Goal: Transaction & Acquisition: Purchase product/service

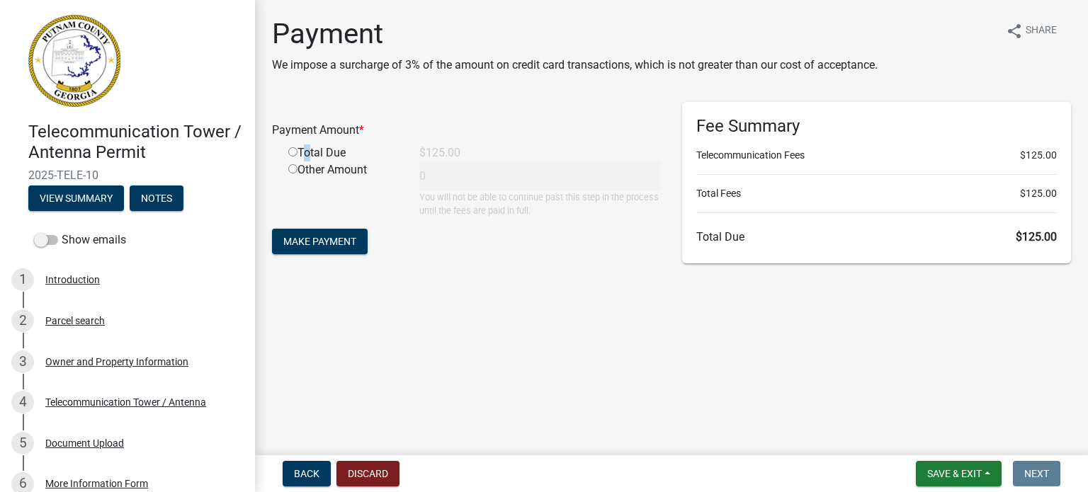
click at [303, 153] on div "Total Due" at bounding box center [343, 153] width 131 height 17
click at [292, 151] on input "radio" at bounding box center [292, 151] width 9 height 9
radio input "true"
type input "125"
click at [327, 241] on span "Make Payment" at bounding box center [319, 241] width 73 height 11
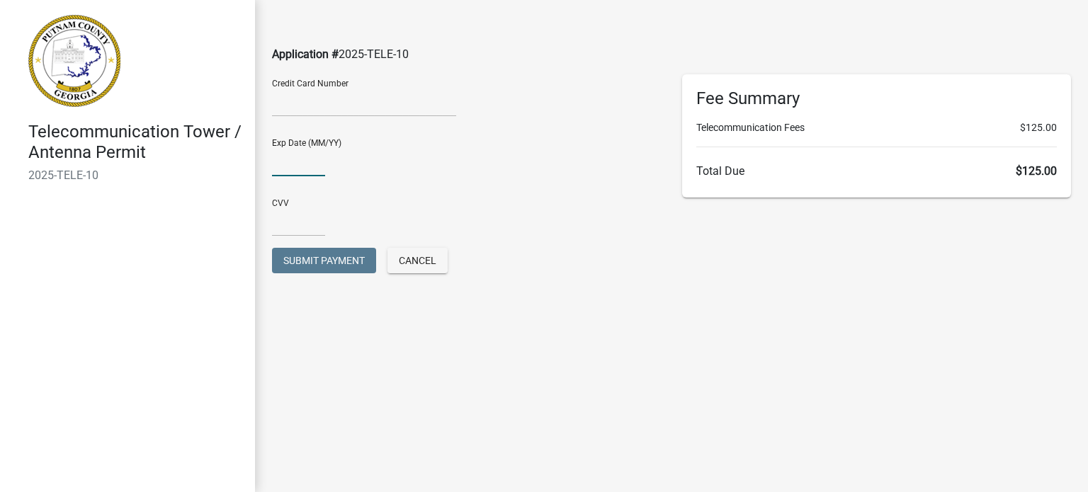
type input "10/26"
click at [305, 224] on input "text" at bounding box center [298, 222] width 53 height 29
type input "4496"
click at [680, 249] on div "Fee Summary Telecommunication Fees $125.00 Total Due $125.00" at bounding box center [877, 187] width 410 height 227
click at [326, 262] on span "Submit Payment" at bounding box center [323, 260] width 81 height 11
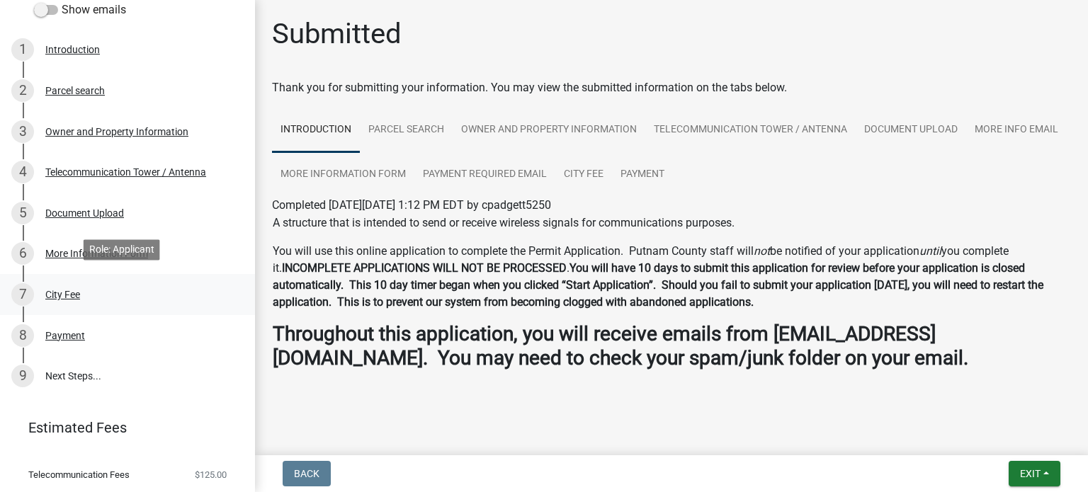
scroll to position [236, 0]
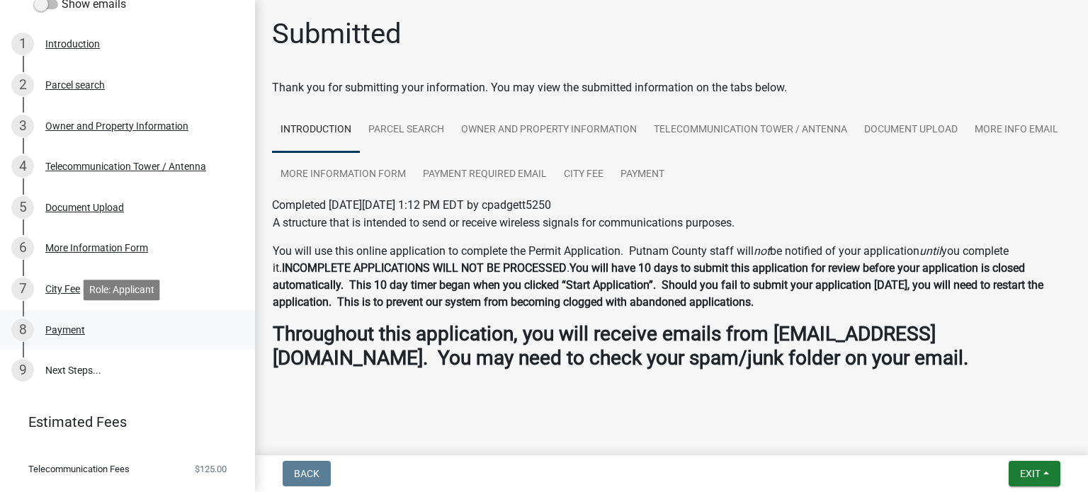
click at [65, 331] on div "Payment" at bounding box center [65, 330] width 40 height 10
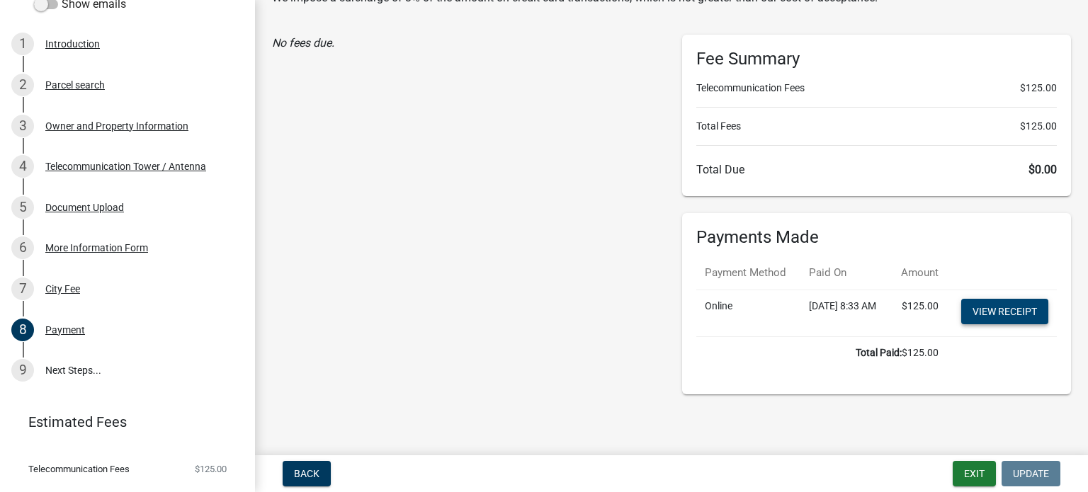
scroll to position [97, 0]
click at [1000, 312] on link "View receipt" at bounding box center [1004, 312] width 87 height 26
